Goal: Check status

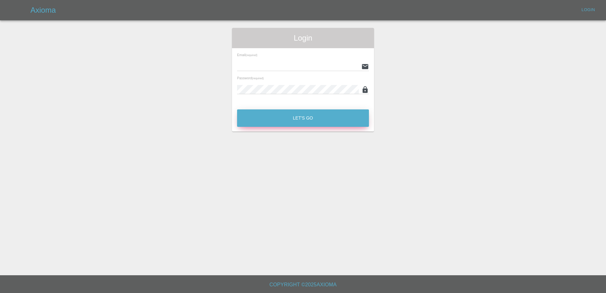
type input "[PERSON_NAME][EMAIL_ADDRESS][PERSON_NAME][DOMAIN_NAME]"
click at [269, 124] on button "Let's Go" at bounding box center [303, 117] width 132 height 17
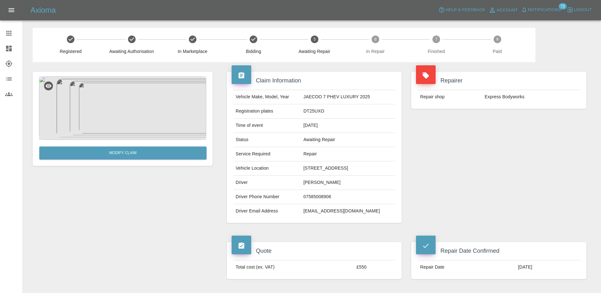
click at [16, 33] on div at bounding box center [14, 33] width 18 height 8
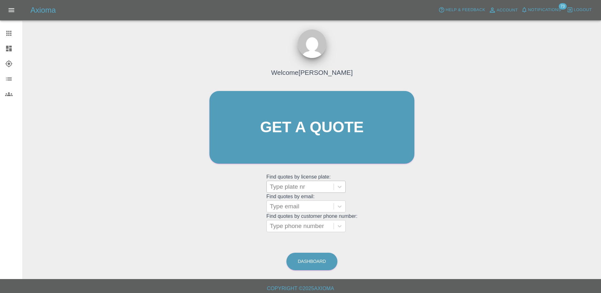
click at [299, 187] on div at bounding box center [300, 186] width 61 height 9
paste input "DV75CXE"
type input "DV75CXE"
click at [319, 203] on div "DV75CXE, Bidding" at bounding box center [306, 203] width 79 height 13
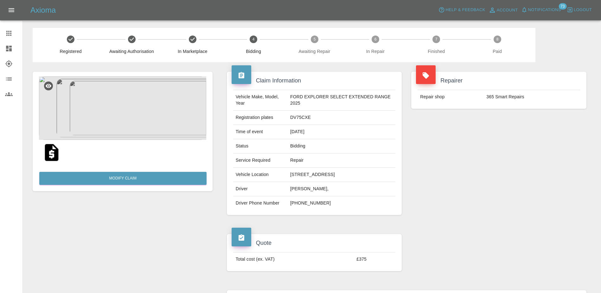
click at [135, 110] on img at bounding box center [122, 107] width 167 height 63
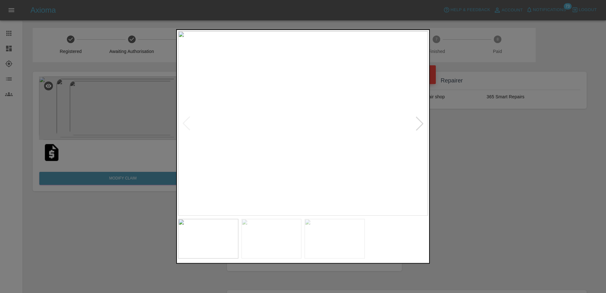
click at [420, 125] on div at bounding box center [420, 123] width 14 height 14
drag, startPoint x: 420, startPoint y: 125, endPoint x: 490, endPoint y: 147, distance: 73.5
click at [490, 147] on div at bounding box center [303, 146] width 606 height 293
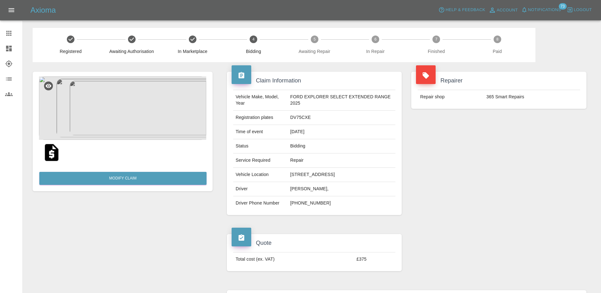
click at [453, 203] on div "Repairer Repair shop 365 Smart Repairs" at bounding box center [499, 143] width 185 height 162
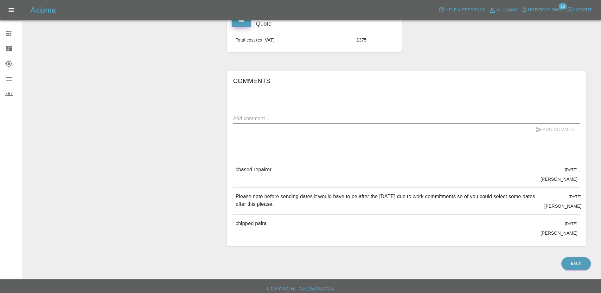
scroll to position [222, 0]
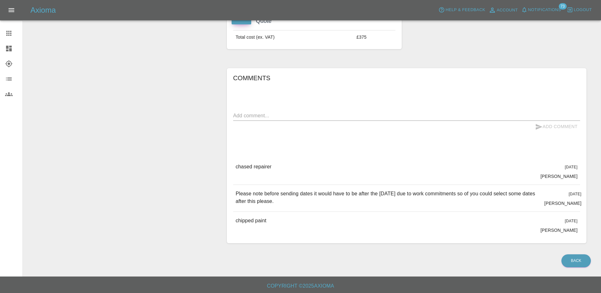
click at [327, 115] on textarea at bounding box center [406, 115] width 347 height 7
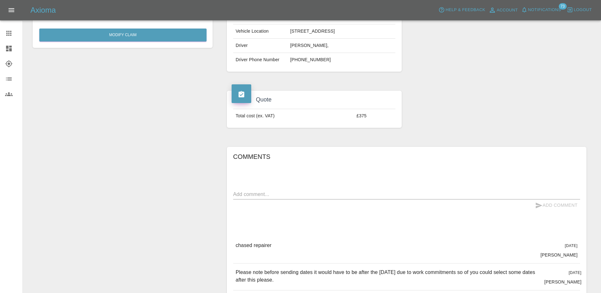
scroll to position [158, 0]
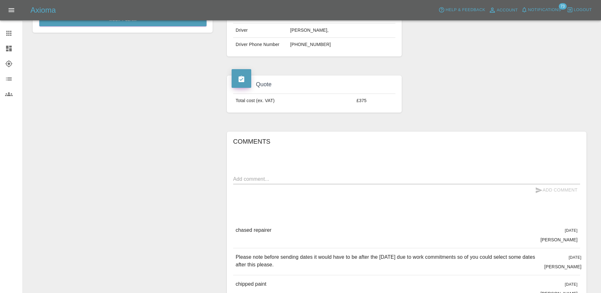
click at [282, 182] on textarea at bounding box center [406, 178] width 347 height 7
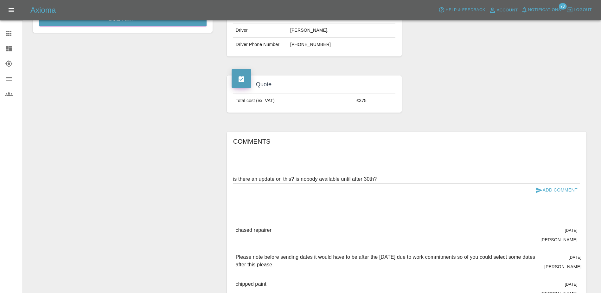
type textarea "is there an update on this? is nobody available until after 30th?"
click at [557, 192] on button "Add Comment" at bounding box center [557, 190] width 48 height 12
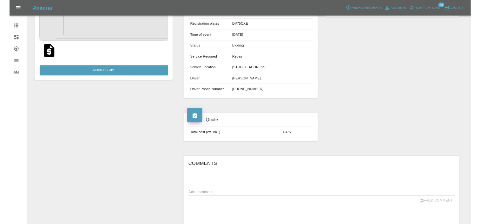
scroll to position [0, 0]
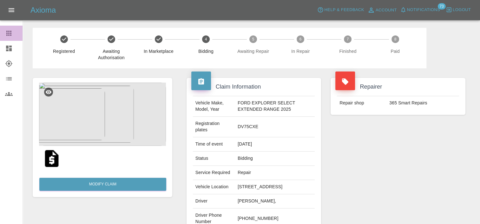
click at [8, 32] on icon at bounding box center [9, 33] width 8 height 8
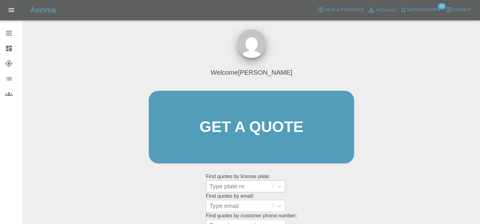
click at [237, 190] on div at bounding box center [239, 186] width 61 height 9
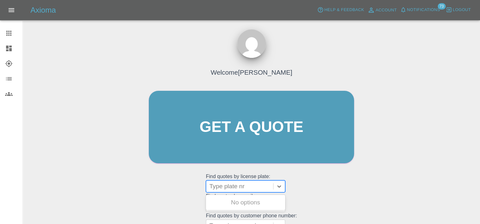
paste input "DV75UPW"
type input "DV75UPW"
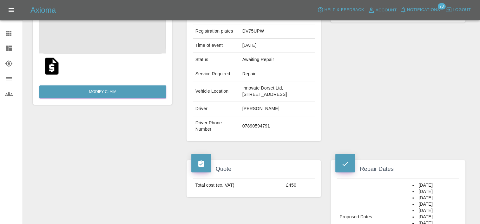
scroll to position [92, 0]
click at [8, 32] on icon at bounding box center [8, 33] width 5 height 5
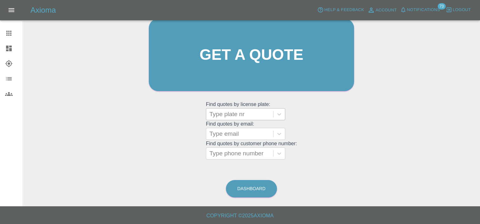
click at [237, 115] on div at bounding box center [239, 114] width 61 height 9
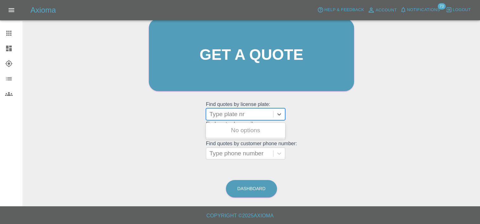
paste input "DV75CXE"
type input "DV75CXE"
click at [247, 128] on div "DV75CXE, Bidding" at bounding box center [245, 130] width 79 height 13
